Goal: Information Seeking & Learning: Learn about a topic

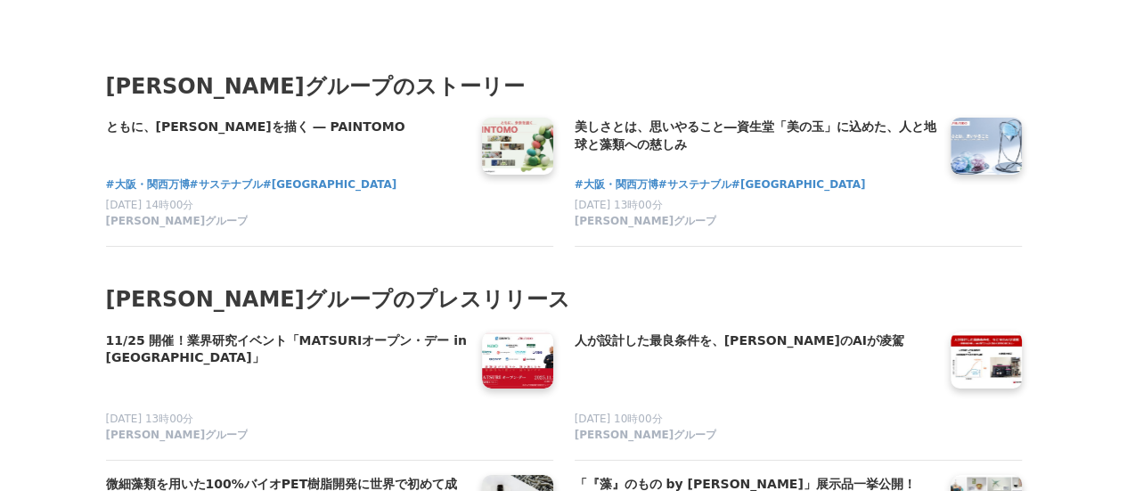
scroll to position [9982, 0]
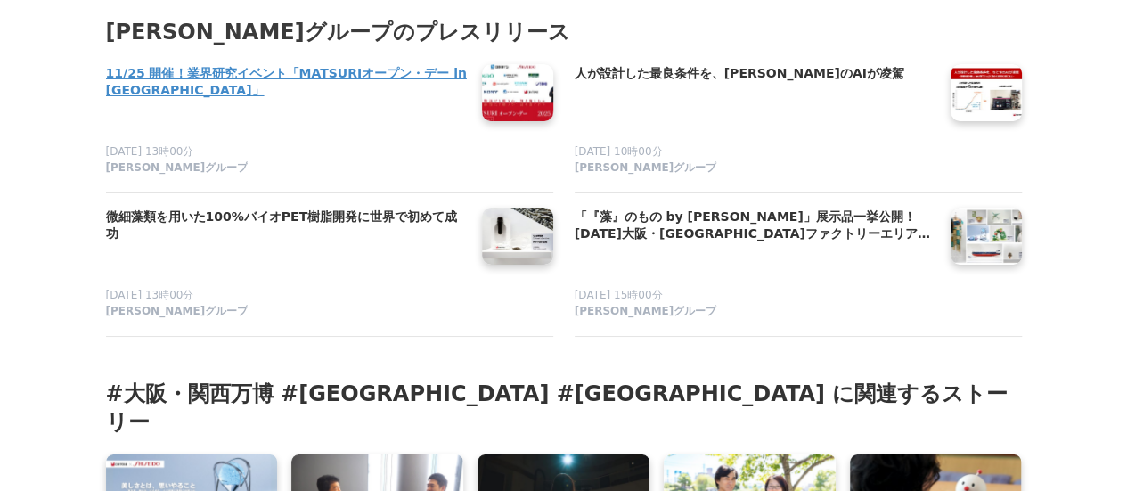
click at [339, 64] on h4 "11/25 開催！業界研究イベント「MATSURIオープン・デー in 東京大学」" at bounding box center [287, 82] width 362 height 37
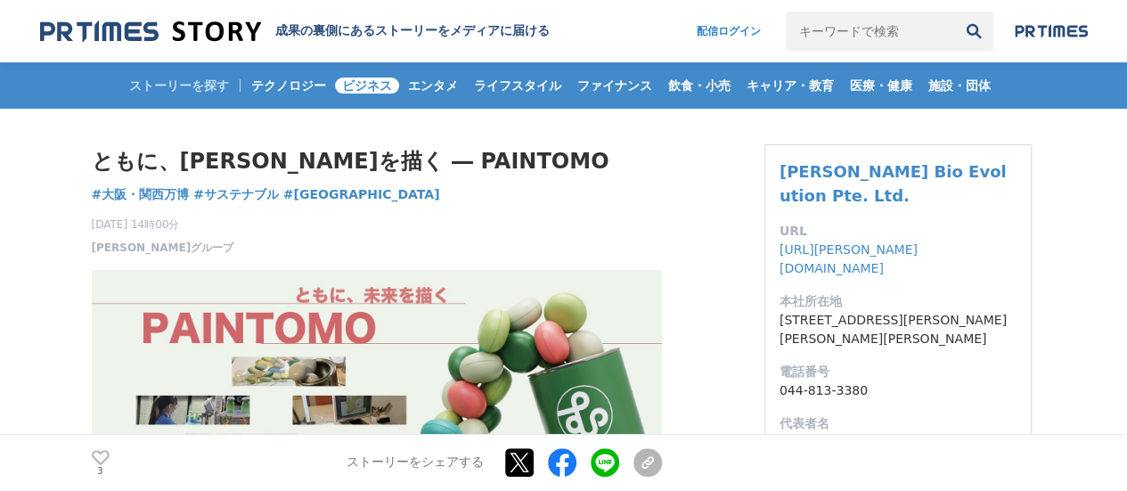
click at [364, 79] on span "ビジネス" at bounding box center [367, 86] width 64 height 16
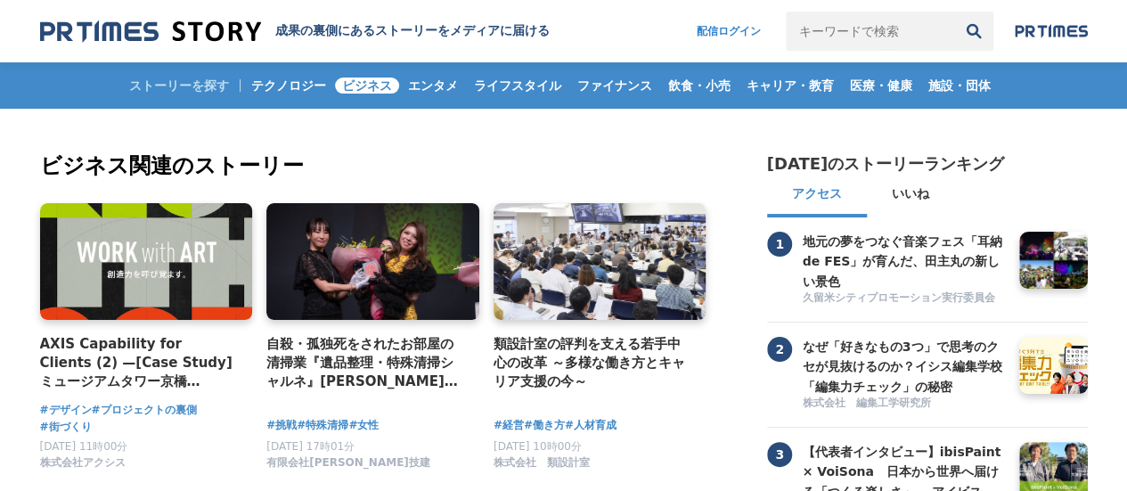
click at [820, 26] on input "キーワードで検索" at bounding box center [870, 31] width 168 height 39
type input "三井物産ケミカル"
click at [955, 12] on button "検索" at bounding box center [974, 31] width 39 height 39
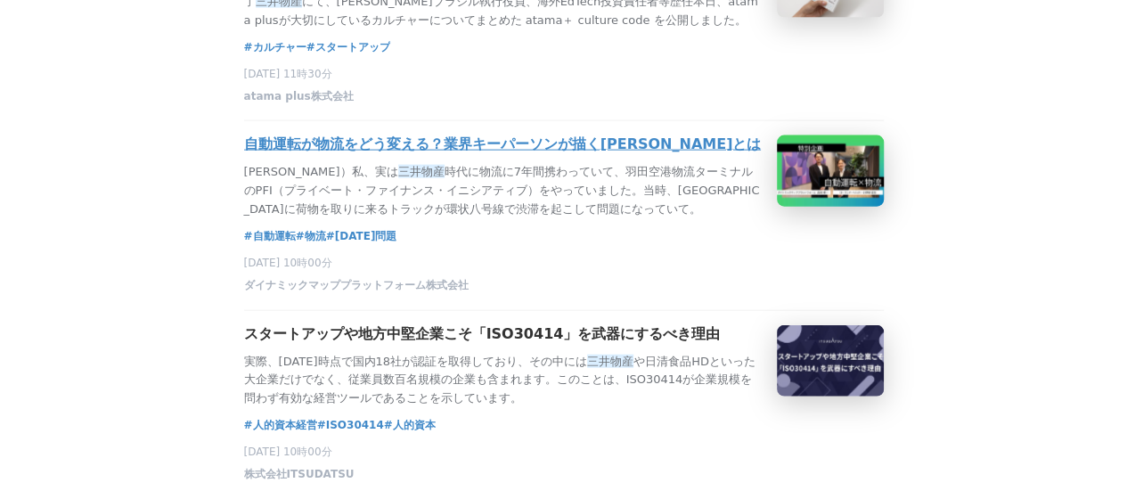
scroll to position [2139, 0]
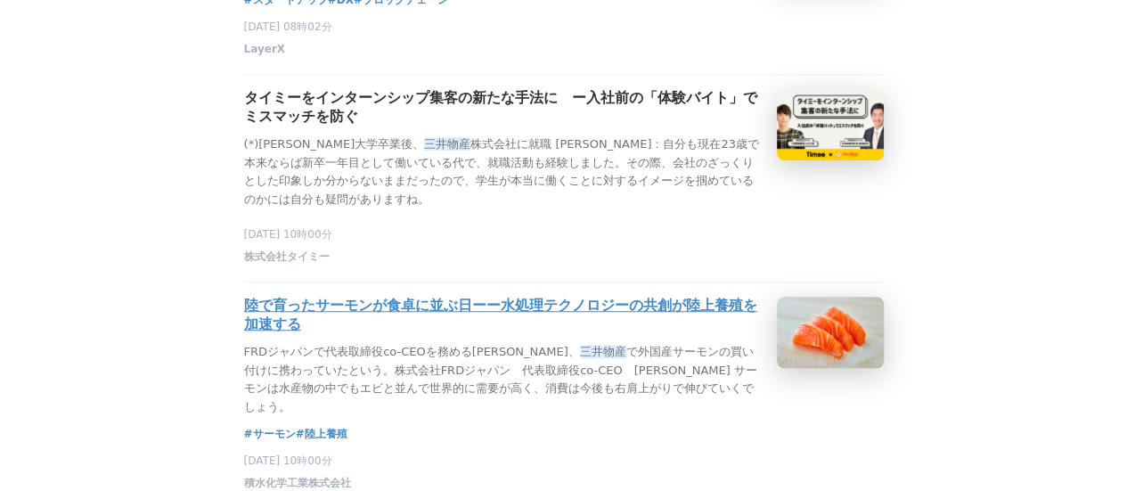
scroll to position [802, 0]
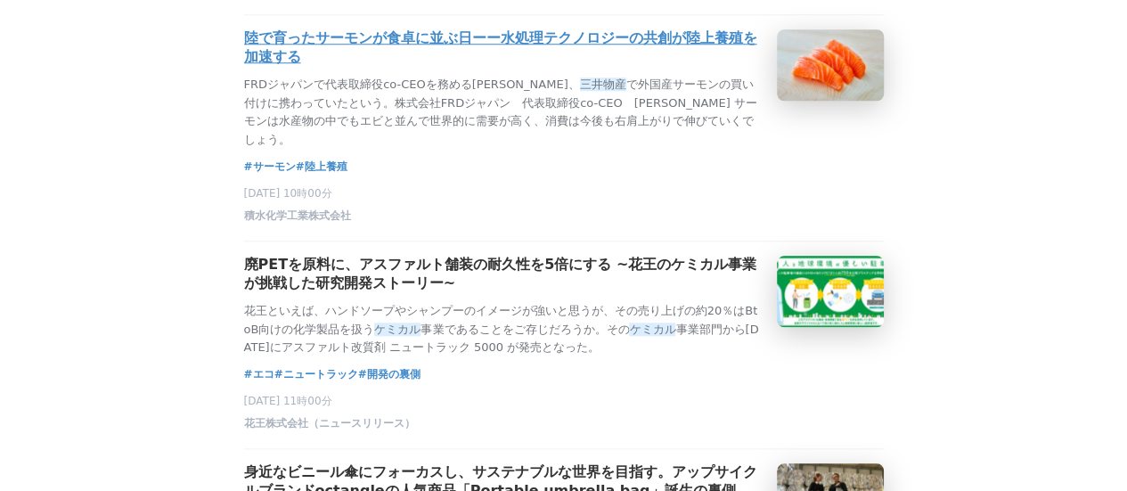
click at [647, 67] on h3 "陸で育ったサーモンが食卓に並ぶ日ーー水処理テクノロジーの共創が陸上養殖を加速する" at bounding box center [503, 47] width 519 height 37
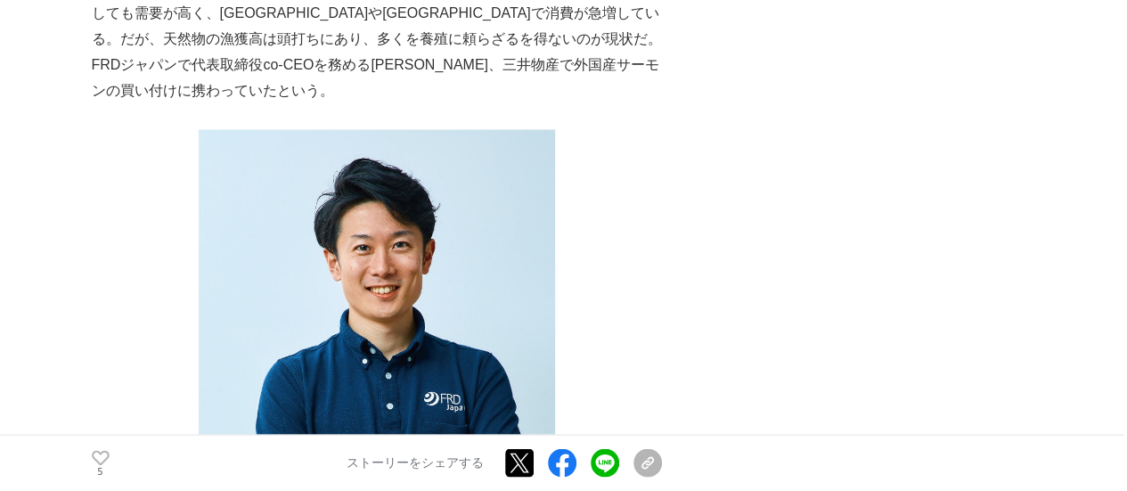
scroll to position [1783, 0]
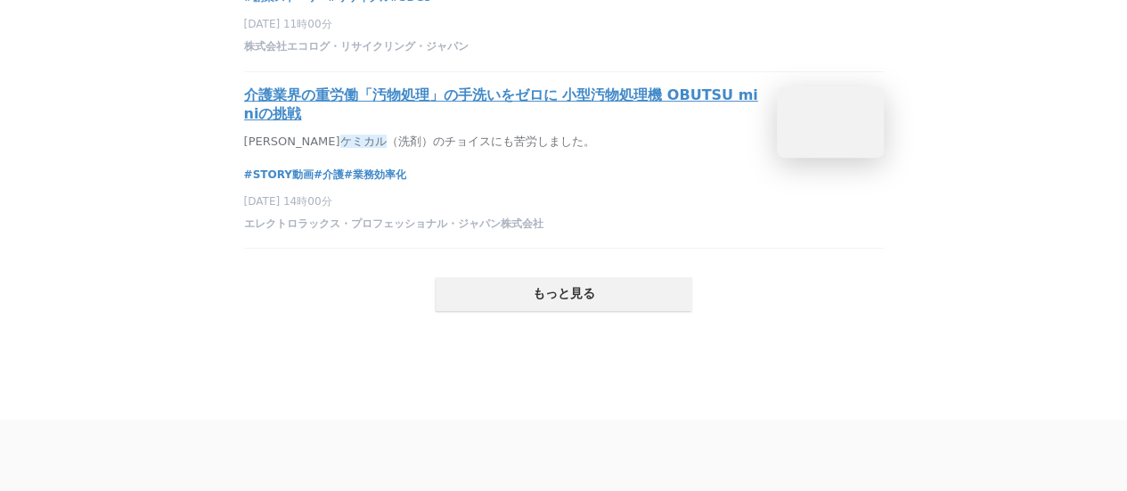
scroll to position [3743, 0]
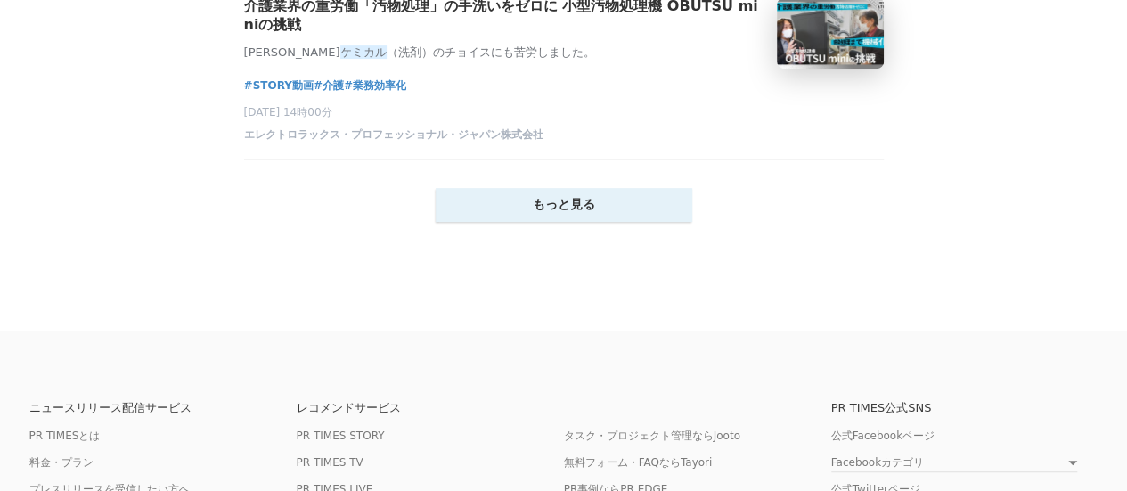
click at [567, 222] on button "もっと見る" at bounding box center [564, 205] width 257 height 34
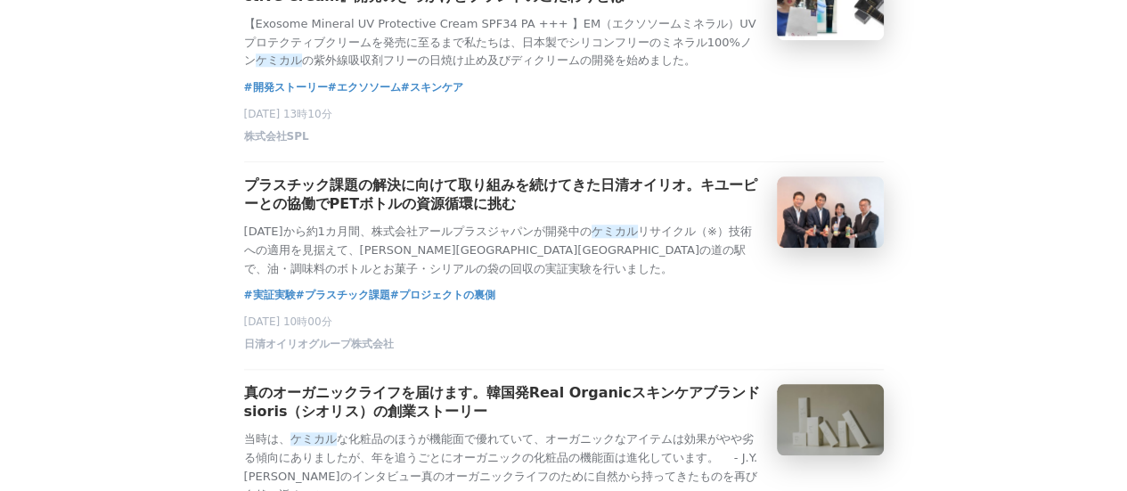
scroll to position [0, 0]
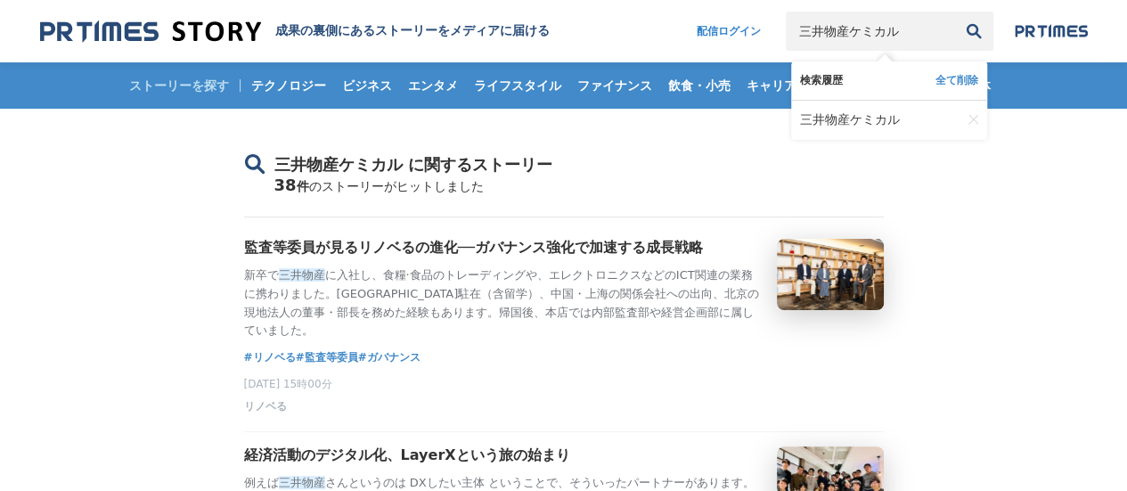
click at [887, 26] on input "三井物産ケミカル" at bounding box center [870, 31] width 168 height 39
type input "三井物産"
click at [955, 12] on button "検索" at bounding box center [974, 31] width 39 height 39
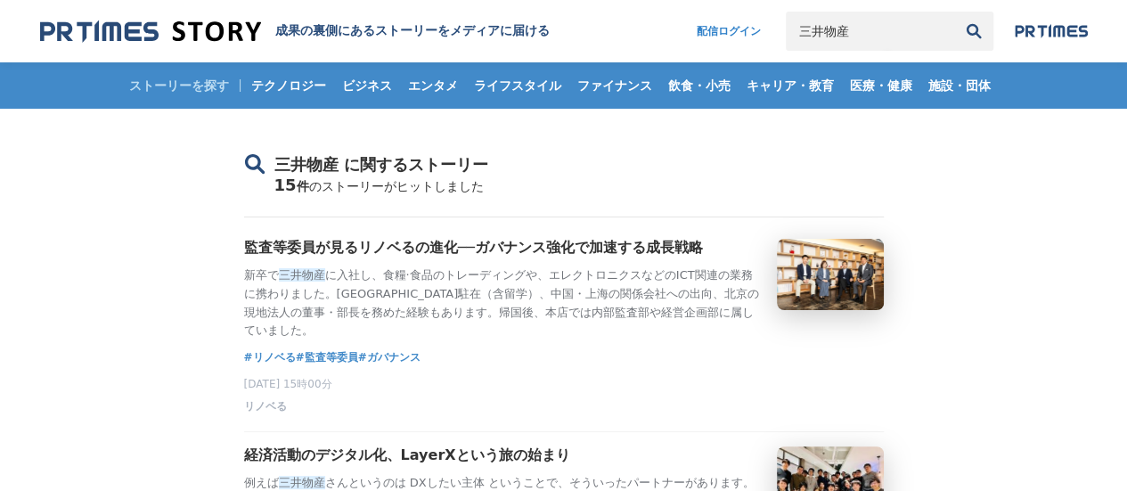
click at [144, 29] on img at bounding box center [150, 32] width 221 height 24
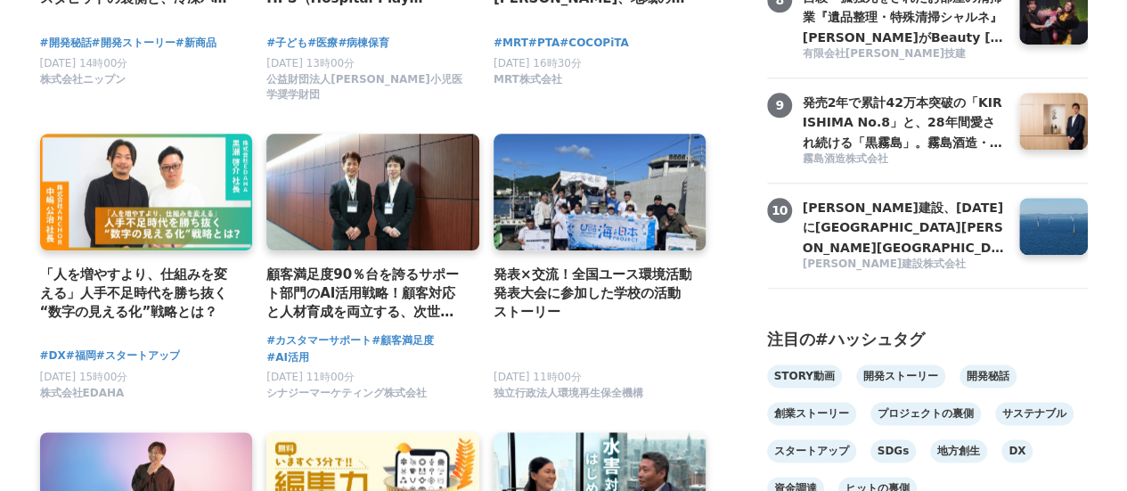
scroll to position [1159, 0]
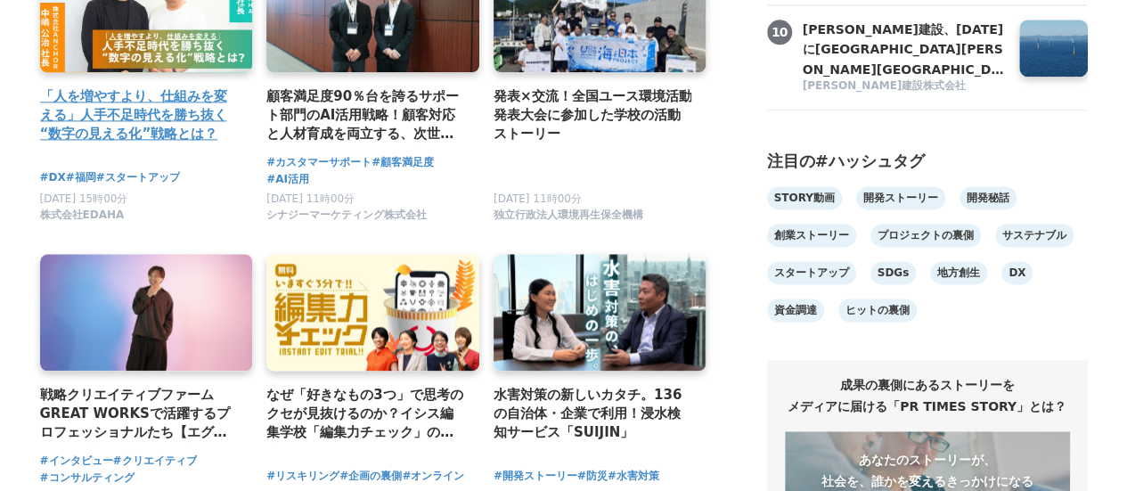
click at [132, 112] on h4 "「人を増やすより、仕組みを変える」人手不足時代を勝ち抜く“数字の見える化”戦略とは？" at bounding box center [139, 115] width 199 height 58
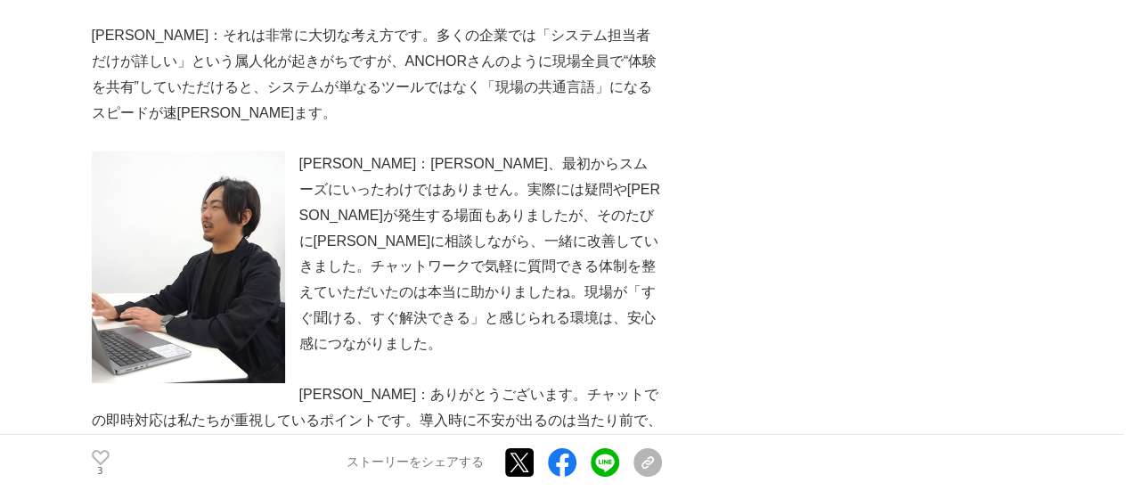
scroll to position [3209, 0]
